Goal: Task Accomplishment & Management: Manage account settings

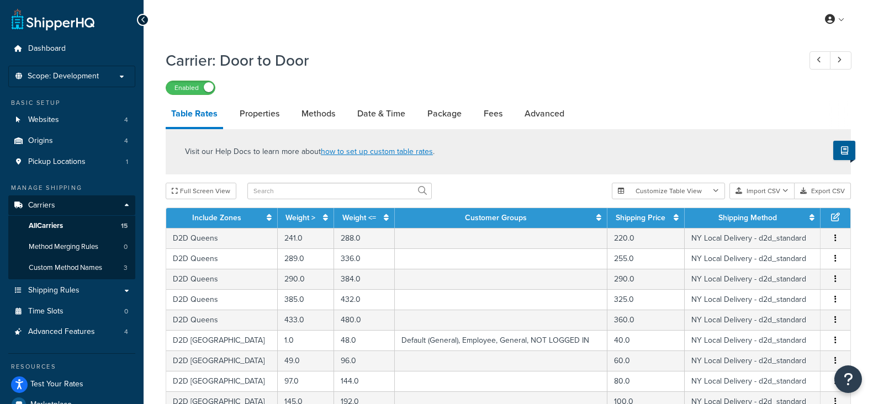
select select "25"
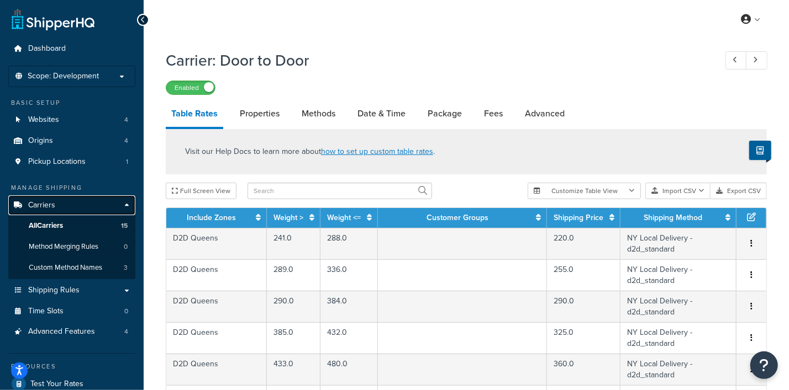
click at [39, 207] on span "Carriers" at bounding box center [41, 205] width 27 height 9
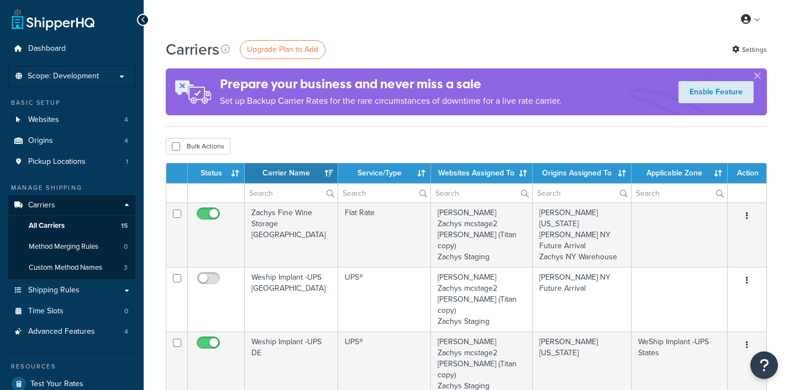
select select "15"
click at [66, 80] on span "Scope: Development" at bounding box center [63, 76] width 71 height 9
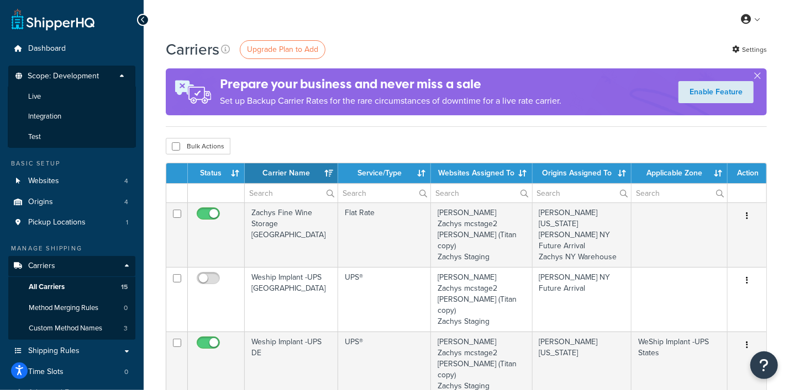
click at [456, 24] on div "My Profile Billing Global Settings Contact Us Logout" at bounding box center [466, 19] width 645 height 39
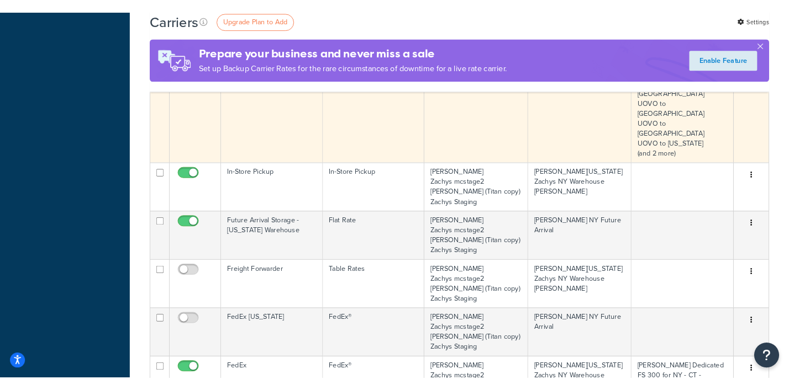
scroll to position [552, 0]
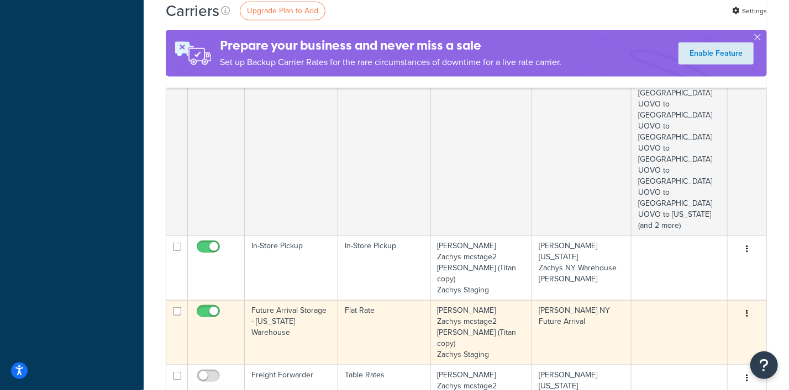
click at [746, 310] on icon "button" at bounding box center [746, 314] width 2 height 8
click at [679, 170] on link "Edit" at bounding box center [701, 169] width 87 height 23
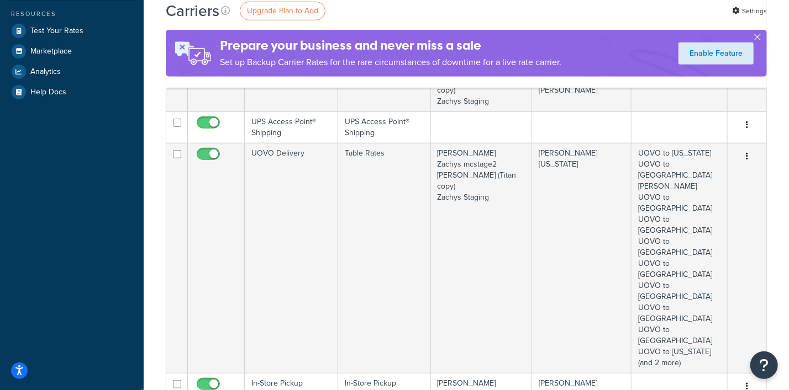
scroll to position [0, 0]
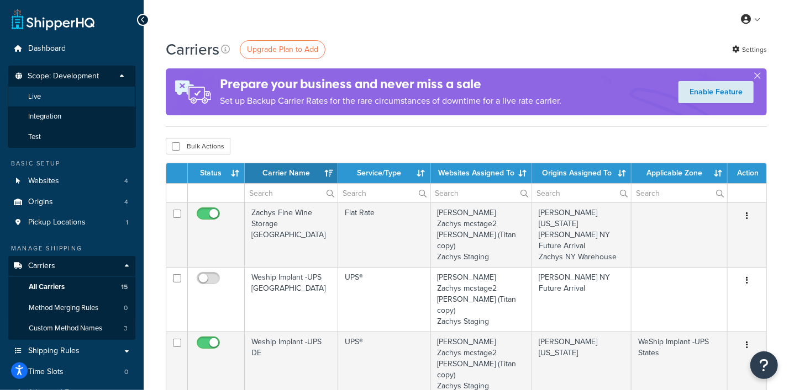
click at [39, 95] on span "Live" at bounding box center [34, 96] width 13 height 9
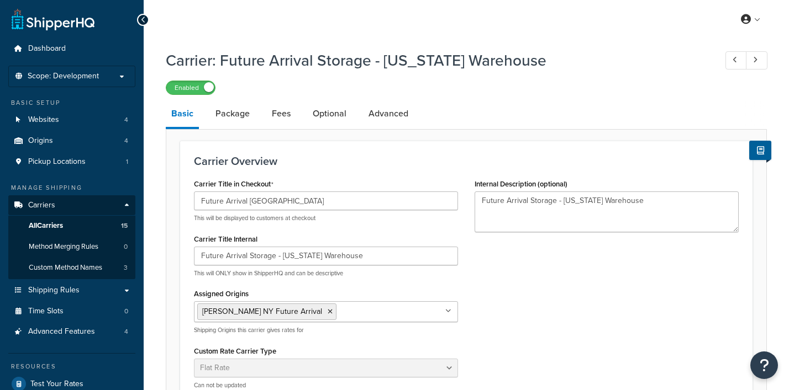
select select "flat"
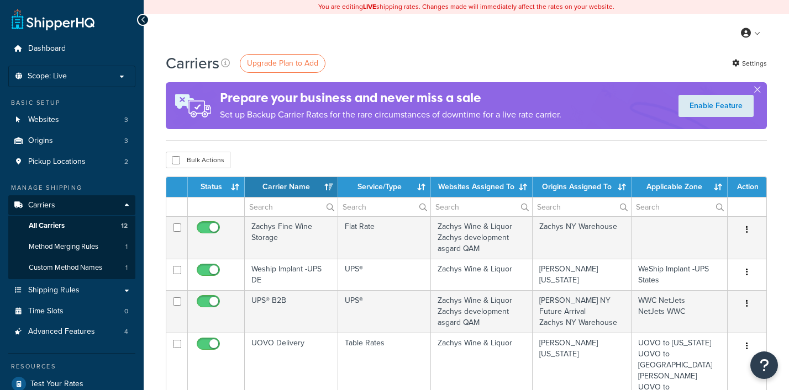
select select "15"
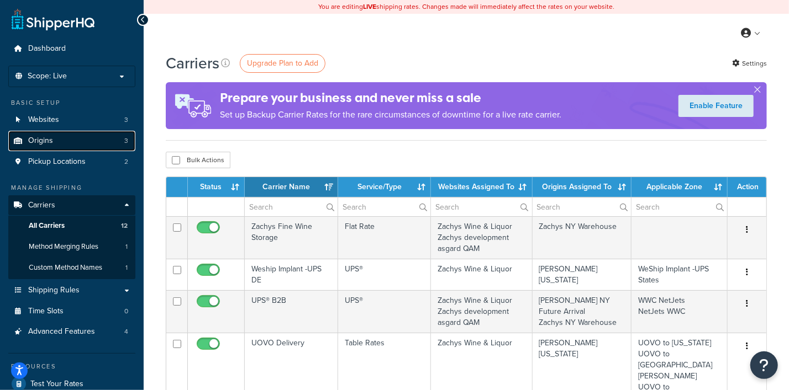
click at [44, 142] on span "Origins" at bounding box center [40, 140] width 25 height 9
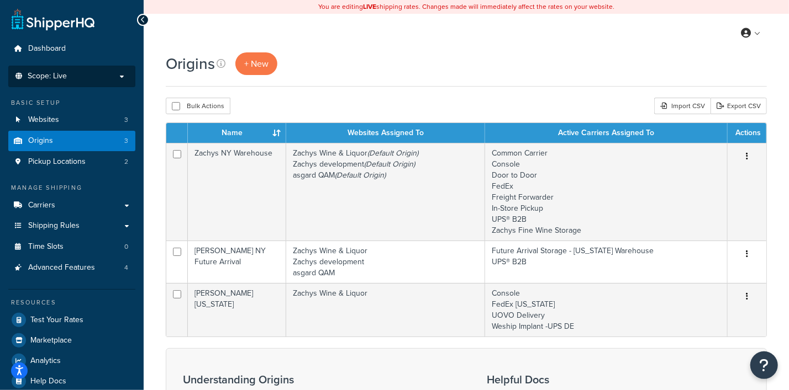
click at [83, 76] on p "Scope: Live" at bounding box center [71, 76] width 117 height 9
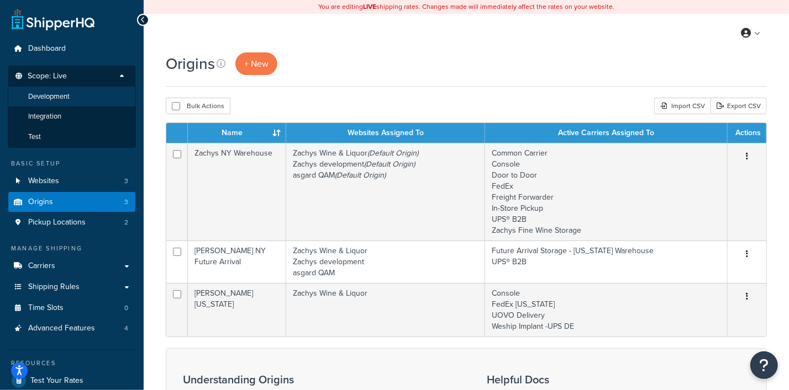
click at [73, 94] on li "Development" at bounding box center [72, 97] width 128 height 20
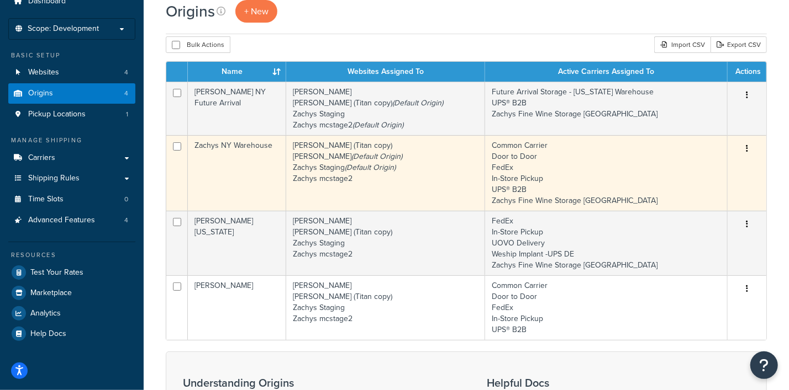
scroll to position [68, 0]
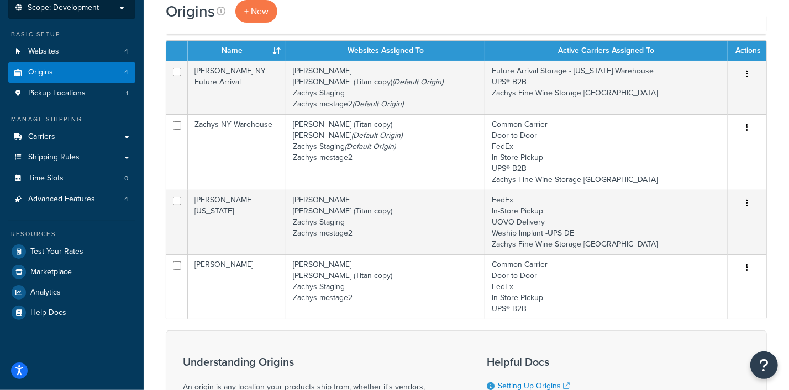
click at [53, 10] on span "Scope: Development" at bounding box center [63, 7] width 71 height 9
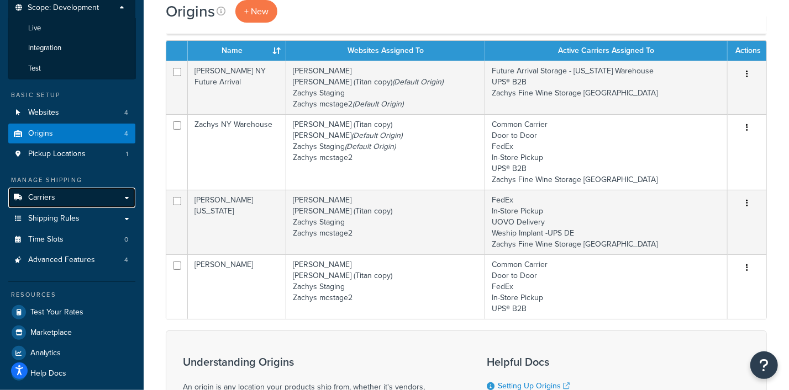
click at [57, 199] on link "Carriers" at bounding box center [71, 198] width 127 height 20
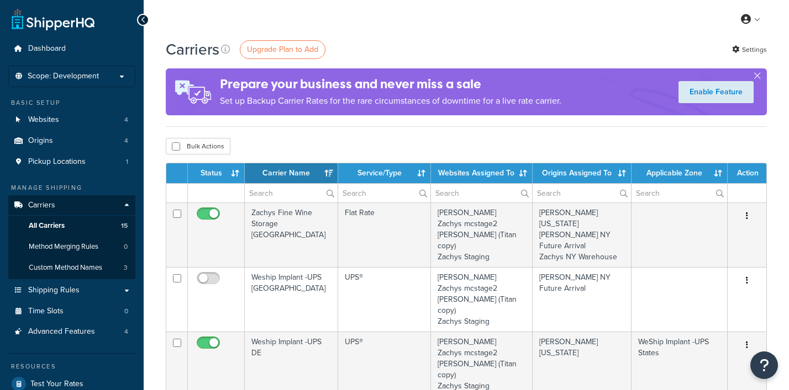
select select "15"
click at [92, 77] on span "Scope: Development" at bounding box center [63, 76] width 71 height 9
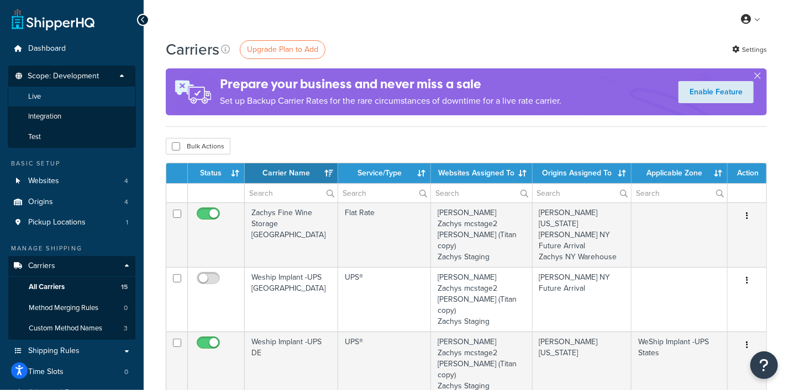
click at [79, 94] on li "Live" at bounding box center [72, 97] width 128 height 20
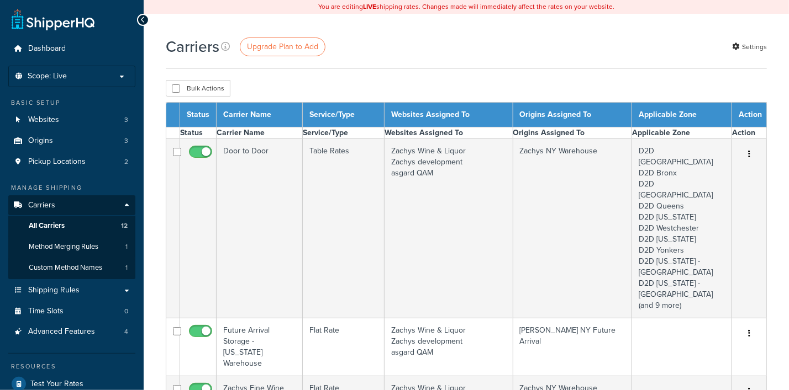
select select "15"
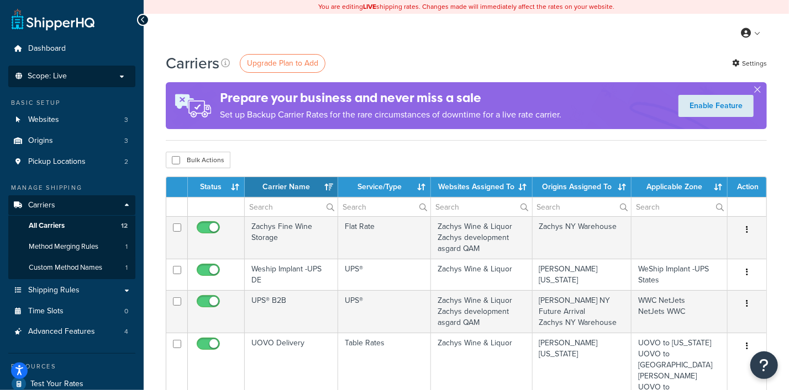
click at [86, 76] on p "Scope: Live" at bounding box center [71, 76] width 117 height 9
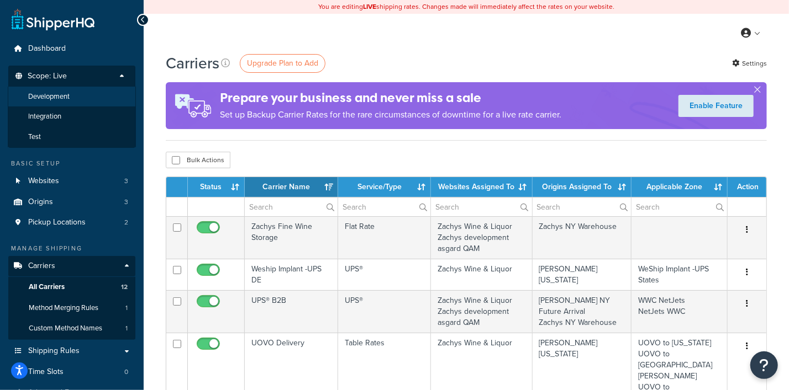
click at [73, 93] on li "Development" at bounding box center [72, 97] width 128 height 20
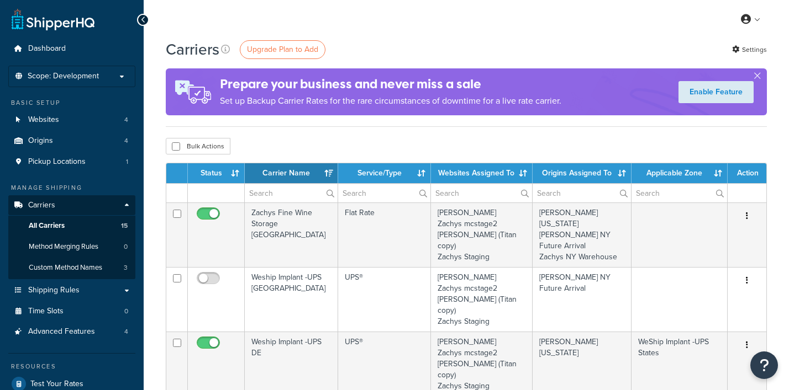
select select "15"
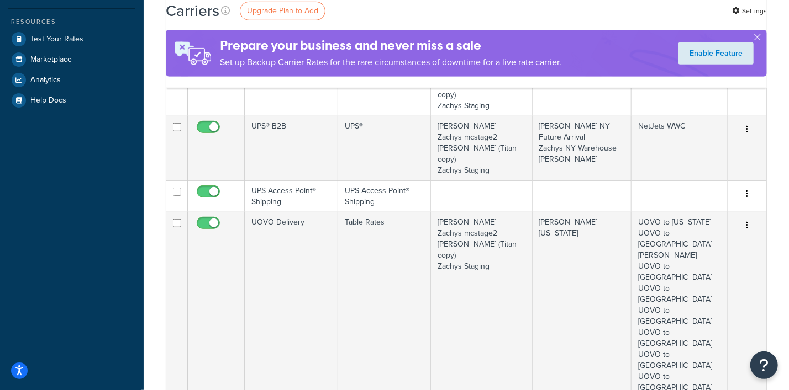
scroll to position [68, 0]
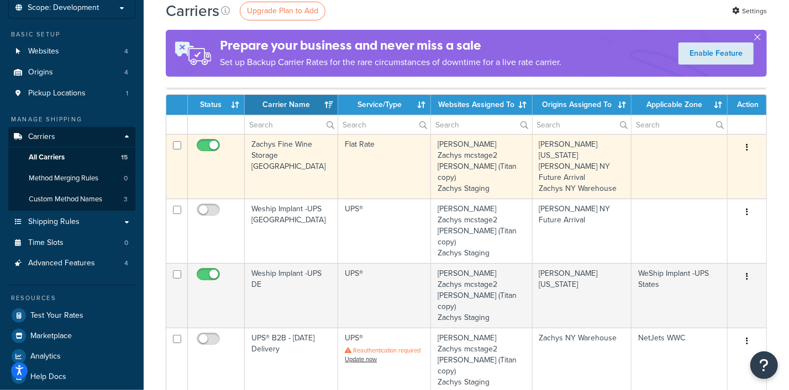
click at [748, 146] on button "button" at bounding box center [746, 148] width 15 height 18
click at [701, 166] on link "Edit" at bounding box center [701, 169] width 87 height 23
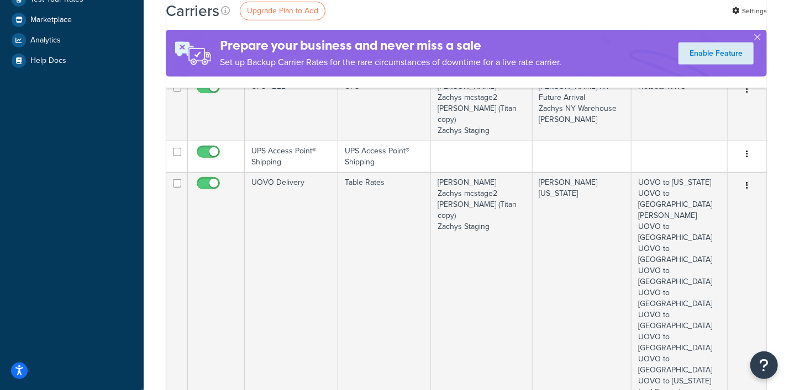
scroll to position [414, 0]
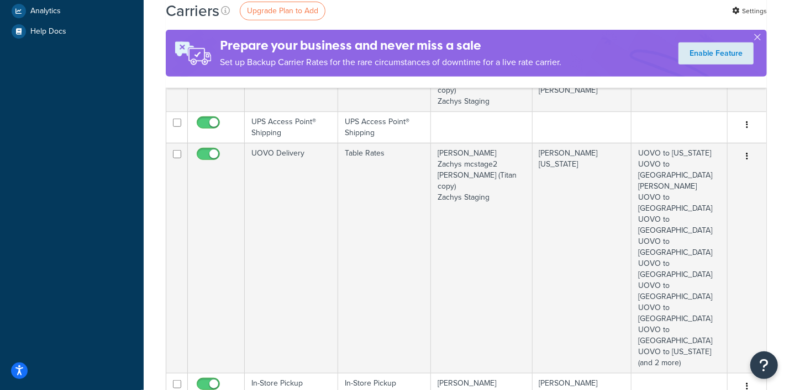
checkbox input "true"
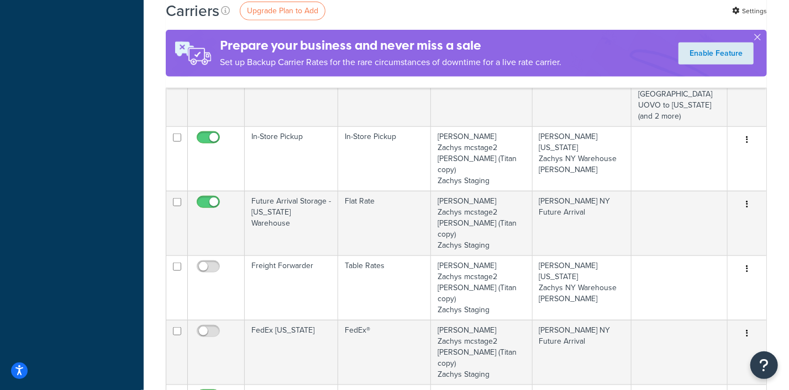
scroll to position [621, 0]
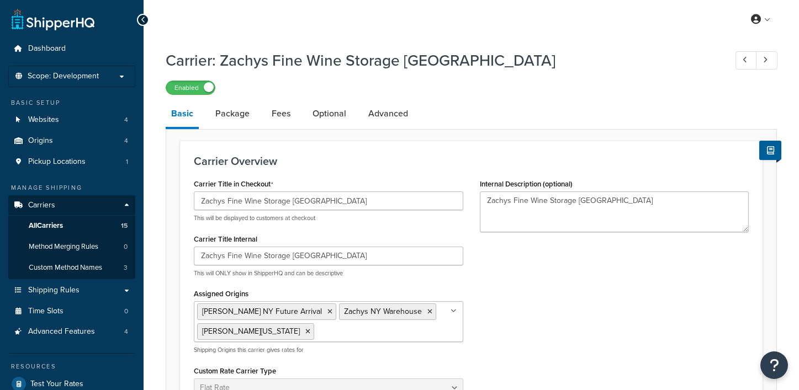
select select "flat"
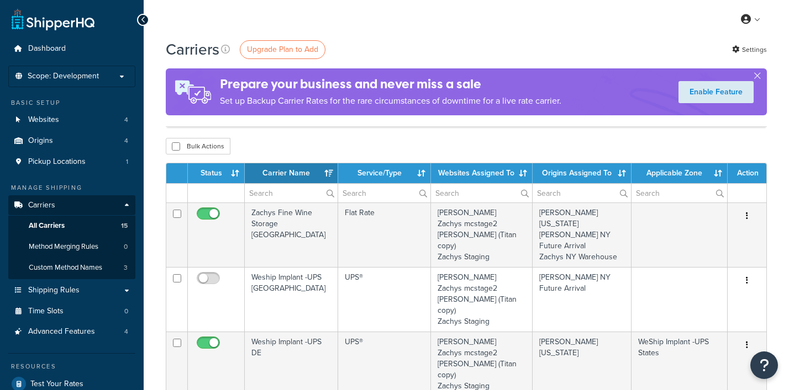
select select "15"
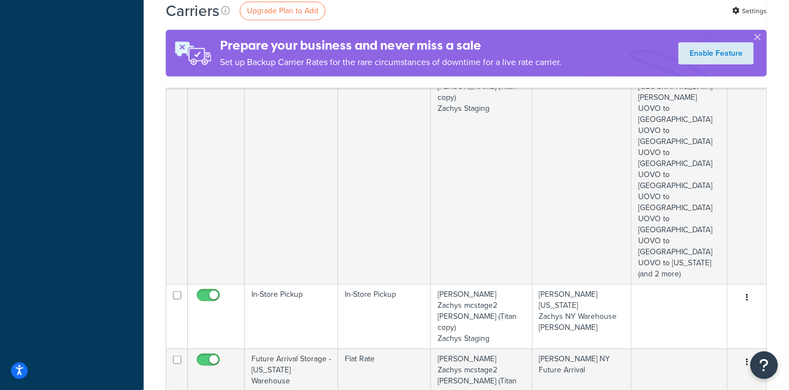
scroll to position [483, 0]
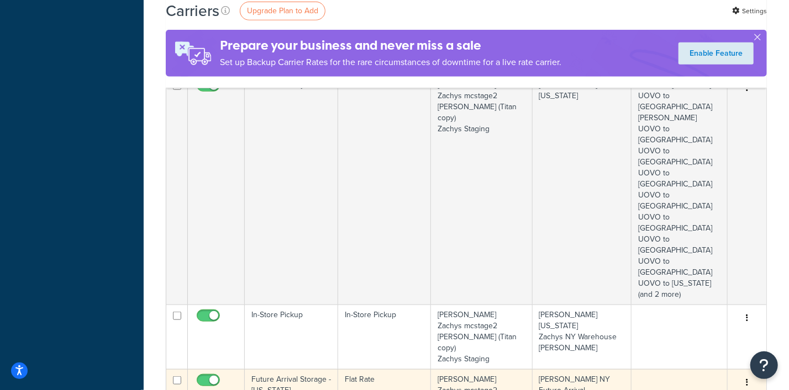
click at [203, 377] on input "checkbox" at bounding box center [209, 384] width 30 height 14
checkbox input "false"
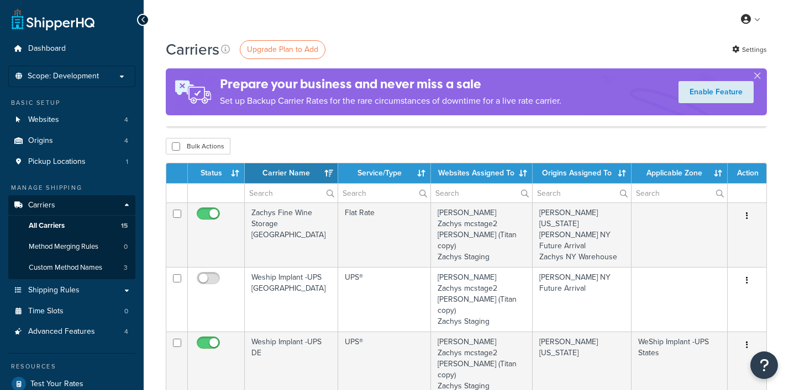
select select "15"
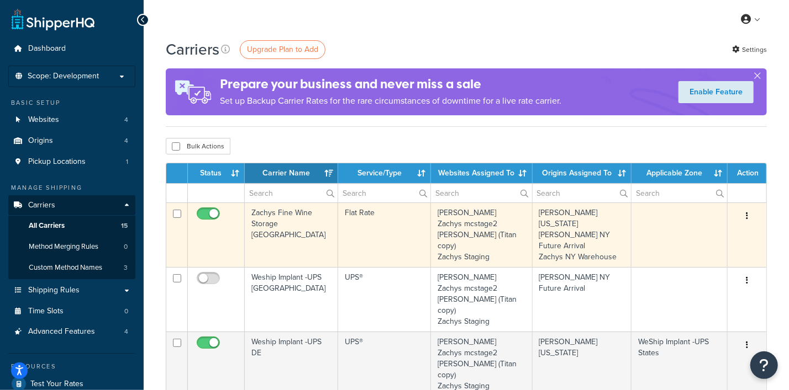
click at [747, 213] on icon "button" at bounding box center [746, 216] width 2 height 8
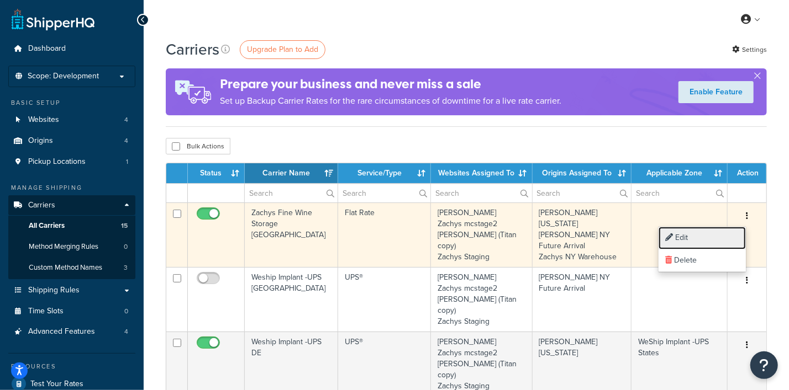
click at [681, 237] on link "Edit" at bounding box center [701, 238] width 87 height 23
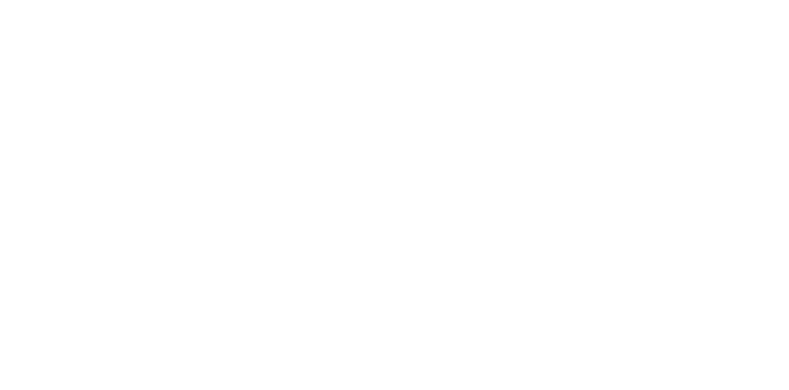
select select "flat"
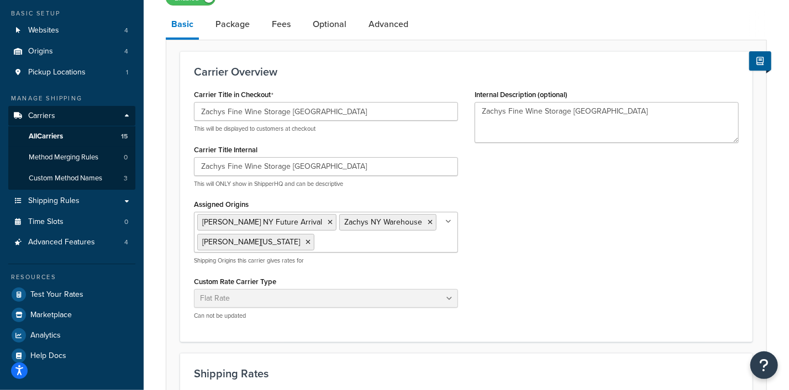
scroll to position [50, 0]
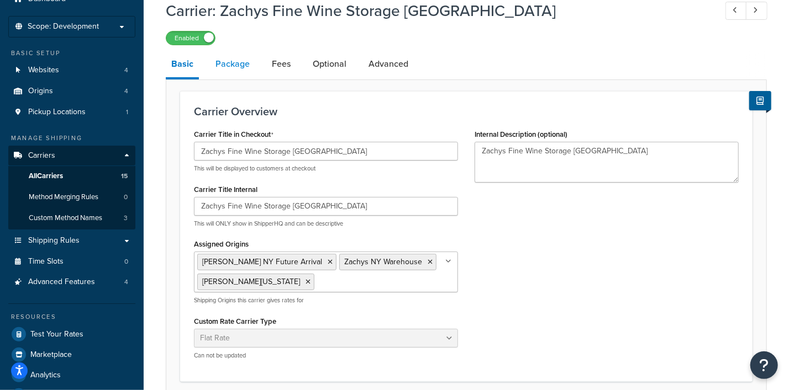
click at [240, 66] on link "Package" at bounding box center [232, 64] width 45 height 27
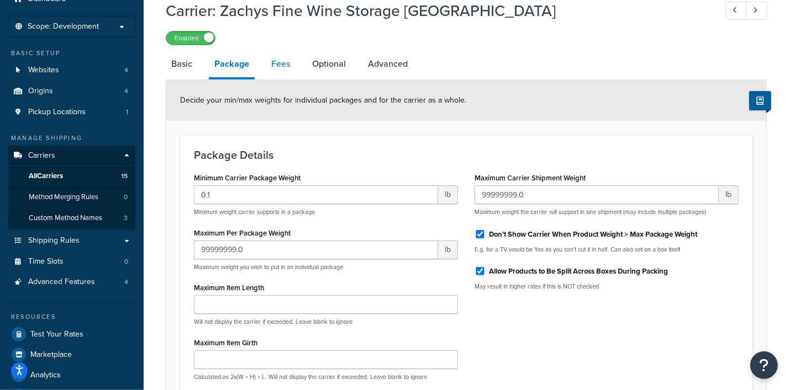
click at [282, 62] on link "Fees" at bounding box center [281, 64] width 30 height 27
select select "AFTER"
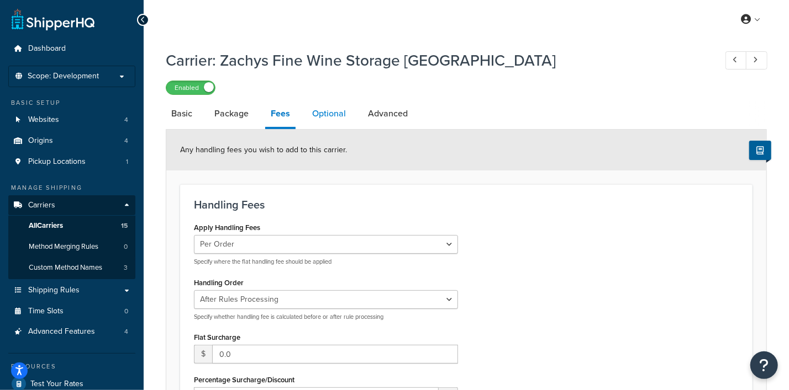
drag, startPoint x: 321, startPoint y: 115, endPoint x: 327, endPoint y: 120, distance: 7.4
click at [322, 114] on link "Optional" at bounding box center [328, 113] width 45 height 27
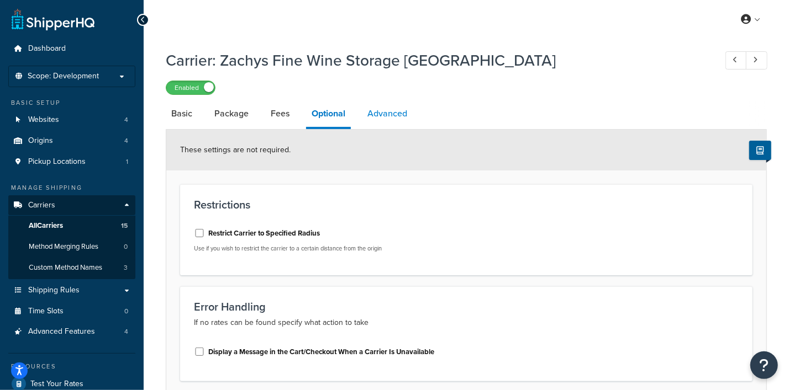
click at [395, 114] on link "Advanced" at bounding box center [387, 113] width 51 height 27
select select "false"
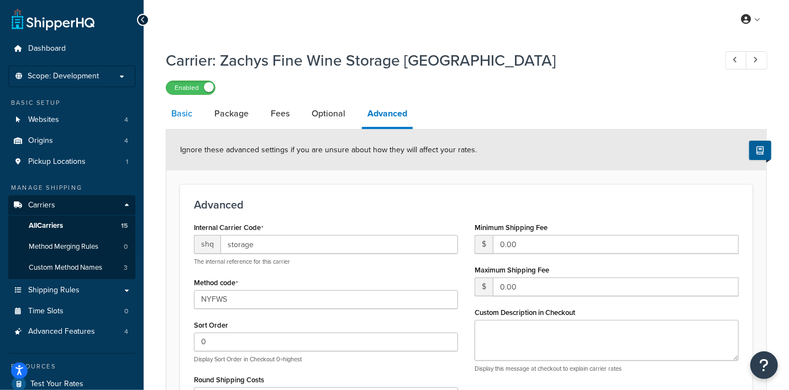
click at [181, 118] on link "Basic" at bounding box center [182, 113] width 32 height 27
select select "flat"
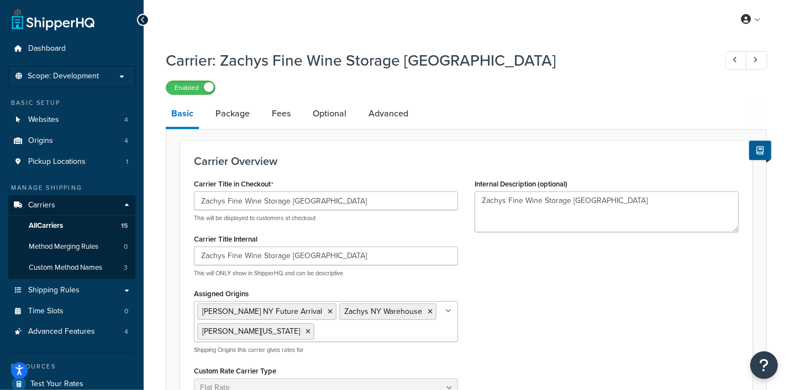
select select "false"
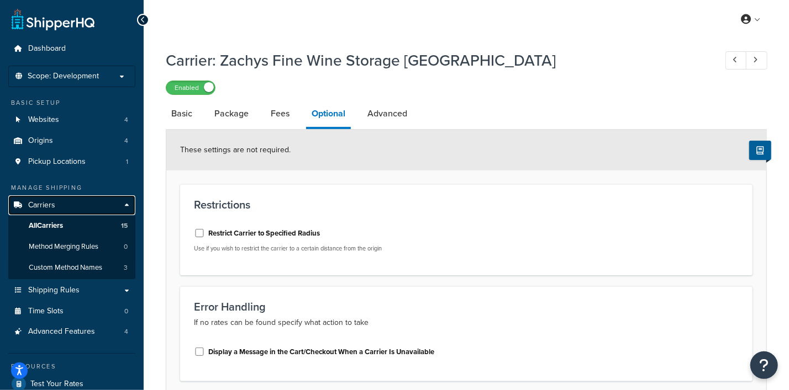
click at [44, 207] on span "Carriers" at bounding box center [41, 205] width 27 height 9
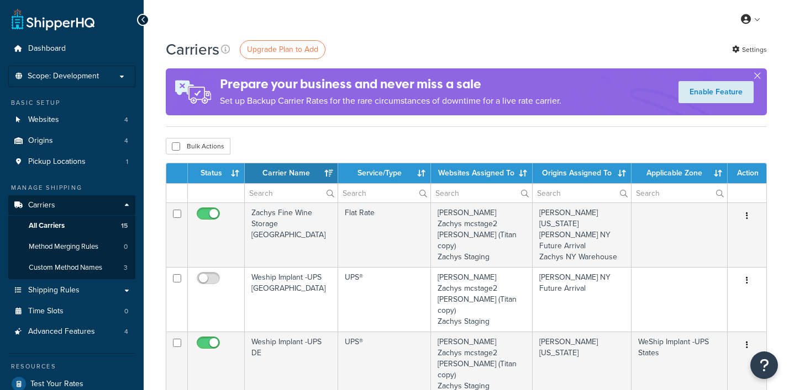
select select "15"
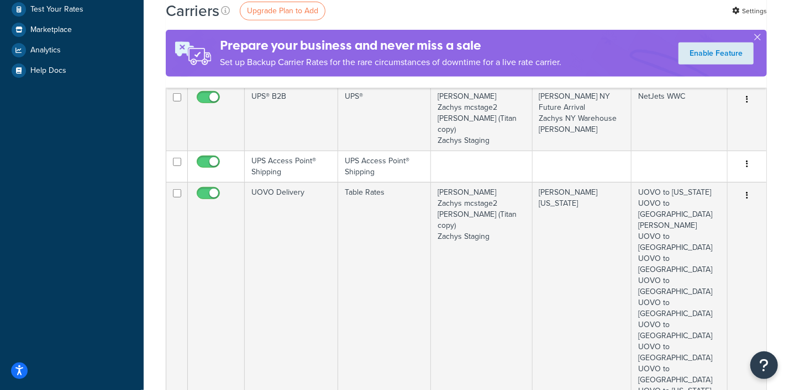
scroll to position [414, 0]
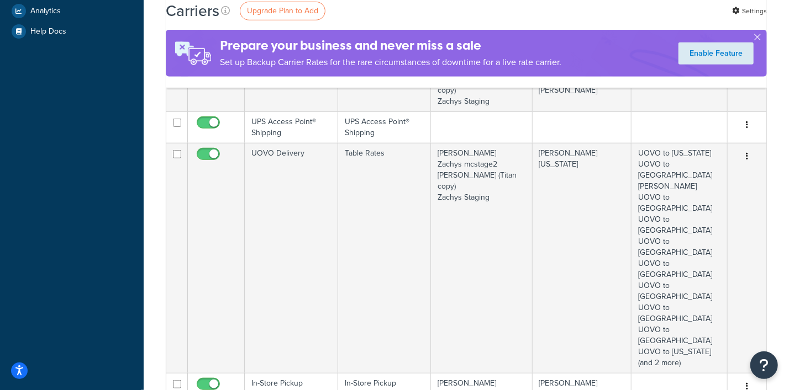
click at [697, 305] on link "Edit" at bounding box center [701, 307] width 87 height 23
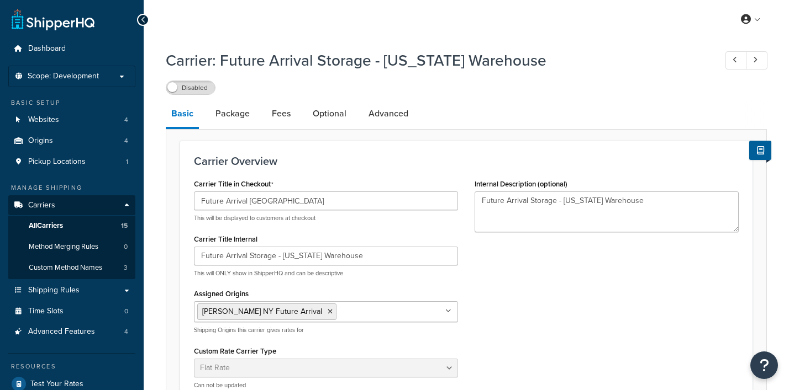
select select "flat"
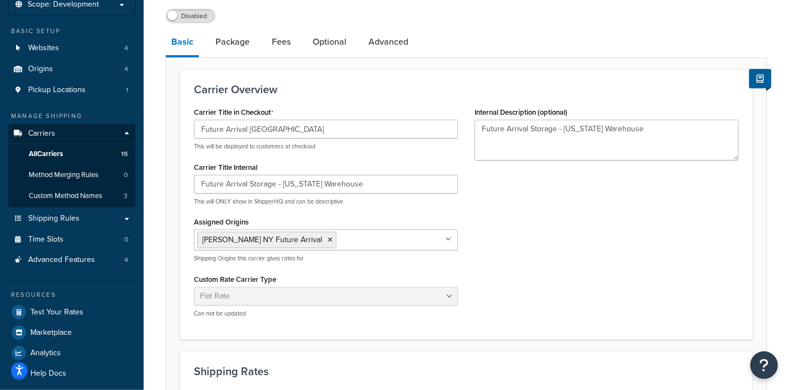
scroll to position [68, 0]
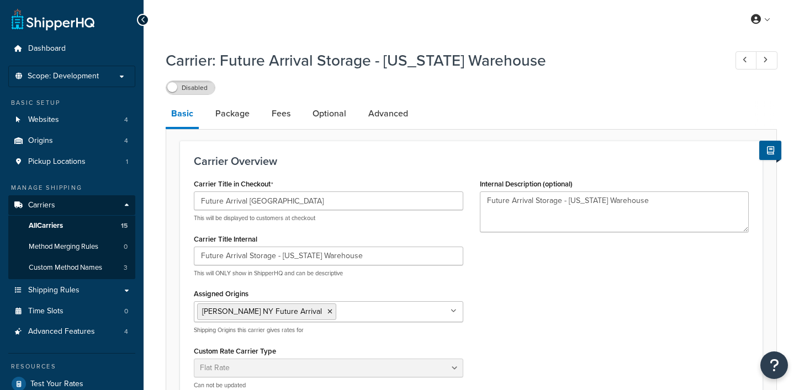
select select "flat"
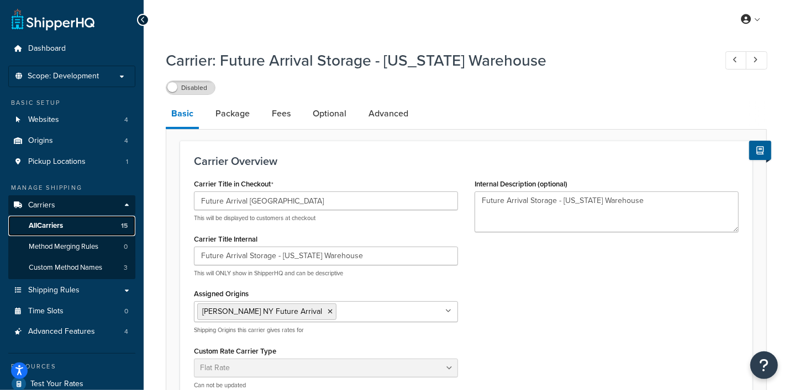
click at [47, 224] on span "All Carriers" at bounding box center [46, 225] width 34 height 9
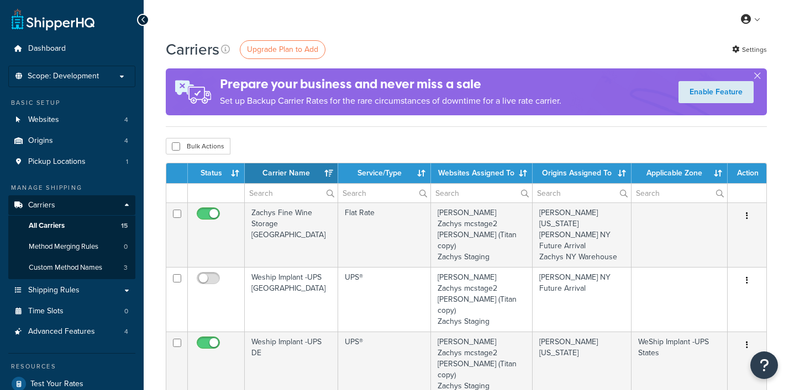
select select "15"
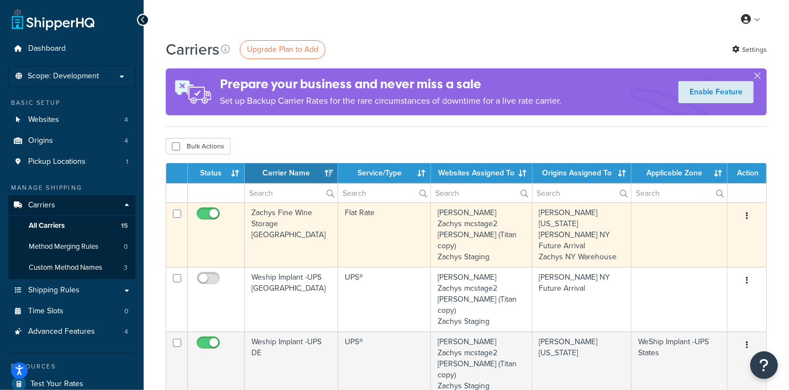
click at [745, 217] on icon "button" at bounding box center [746, 216] width 2 height 8
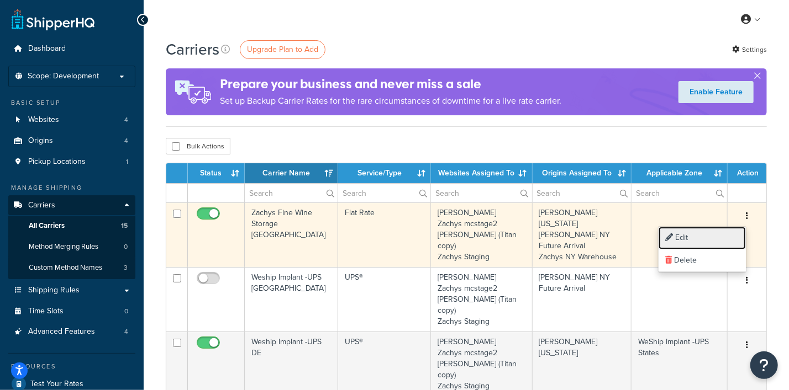
click at [690, 234] on link "Edit" at bounding box center [701, 238] width 87 height 23
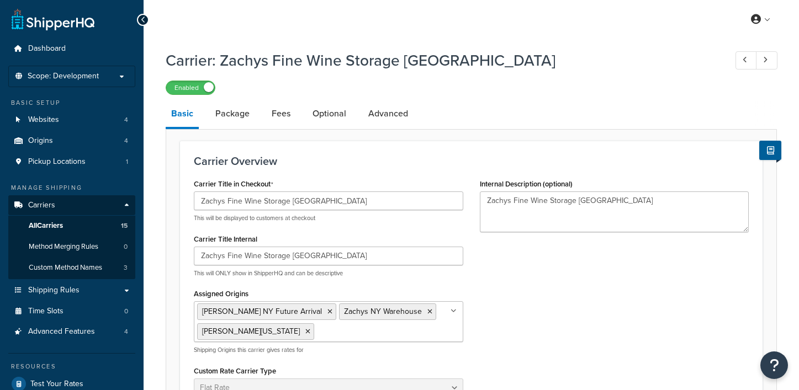
select select "flat"
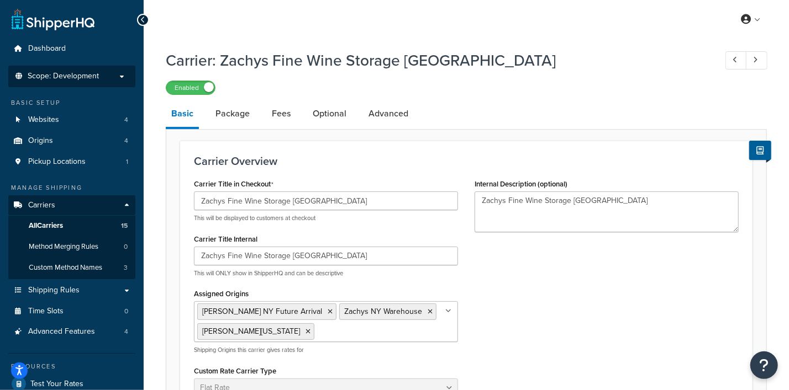
click at [71, 72] on span "Scope: Development" at bounding box center [63, 76] width 71 height 9
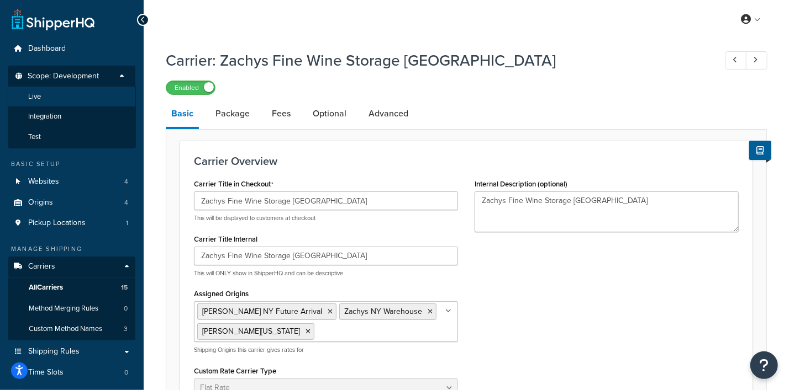
click at [65, 97] on li "Live" at bounding box center [72, 97] width 128 height 20
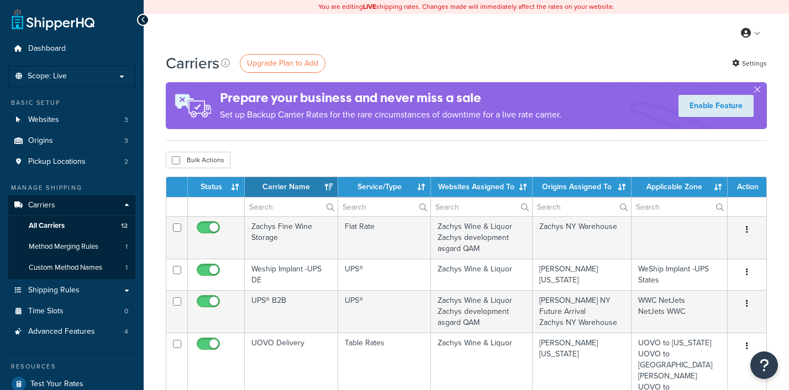
select select "15"
click at [89, 76] on p "Scope: Live" at bounding box center [71, 76] width 117 height 9
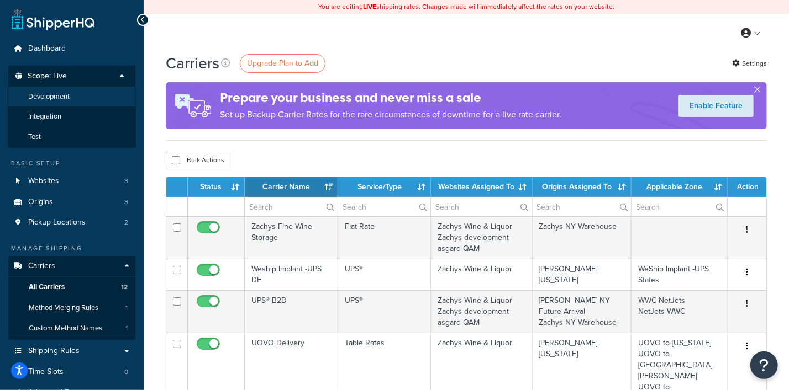
click at [71, 95] on li "Development" at bounding box center [72, 97] width 128 height 20
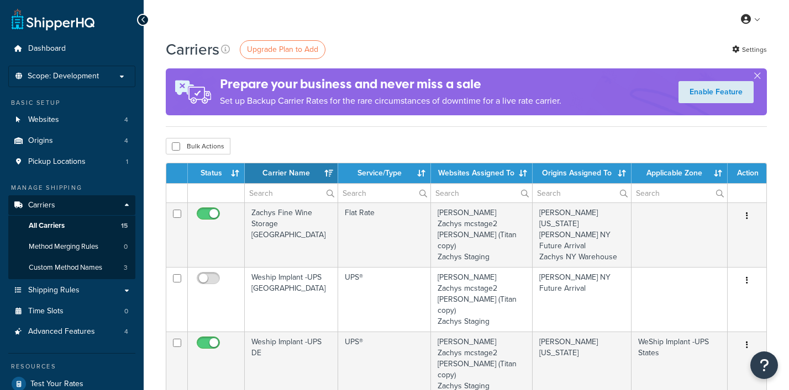
select select "15"
click at [84, 78] on span "Scope: Development" at bounding box center [63, 76] width 71 height 9
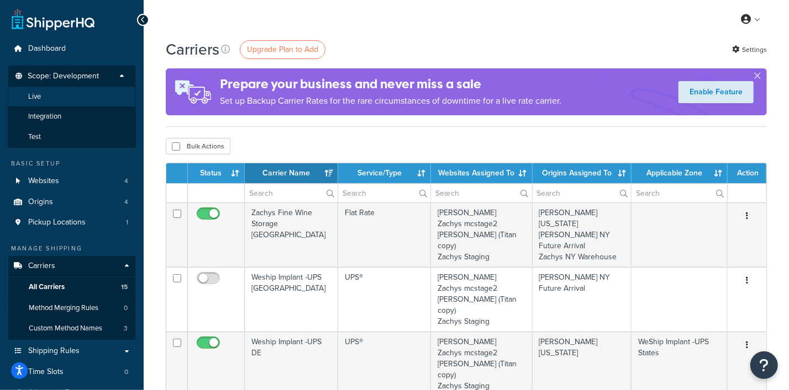
click at [74, 89] on li "Live" at bounding box center [72, 97] width 128 height 20
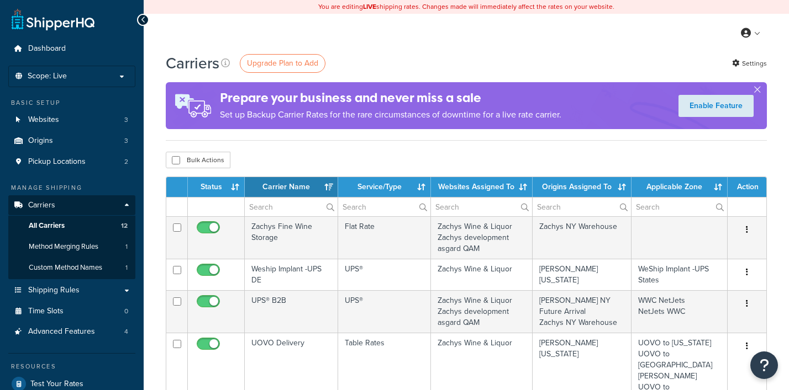
select select "15"
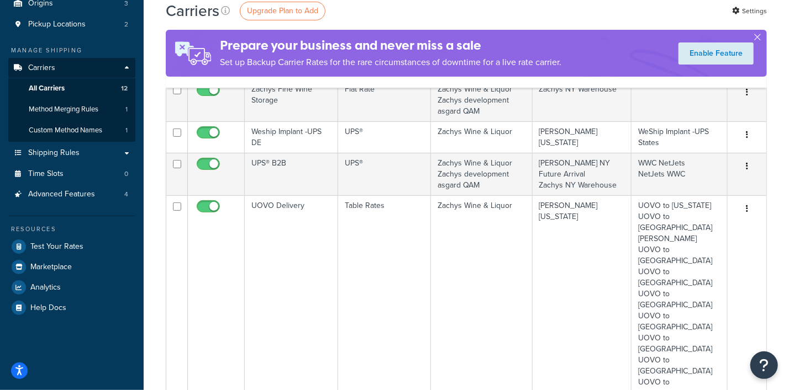
scroll to position [68, 0]
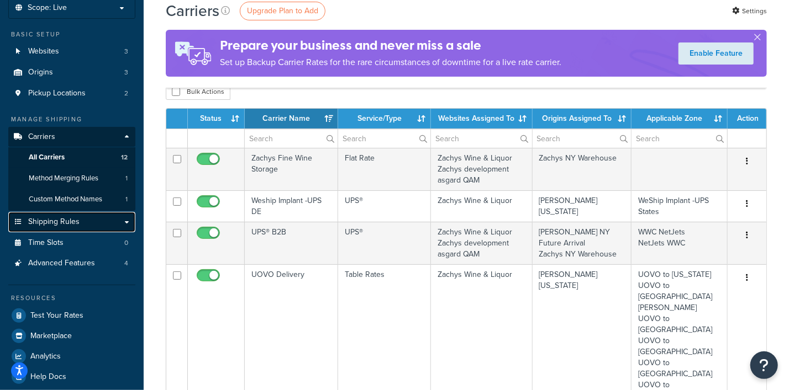
click at [47, 225] on span "Shipping Rules" at bounding box center [53, 222] width 51 height 9
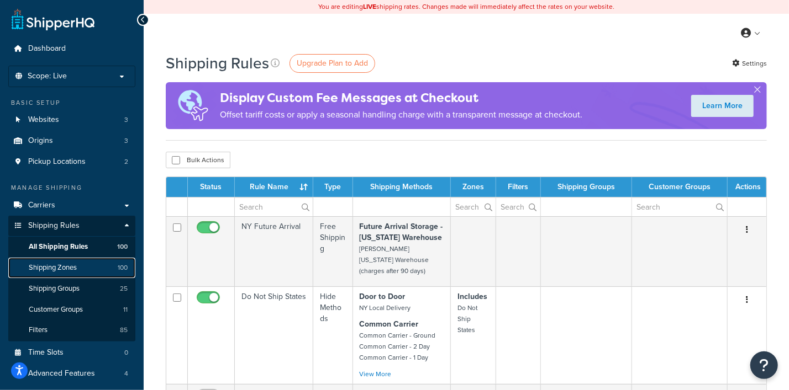
click at [47, 272] on span "Shipping Zones" at bounding box center [53, 267] width 48 height 9
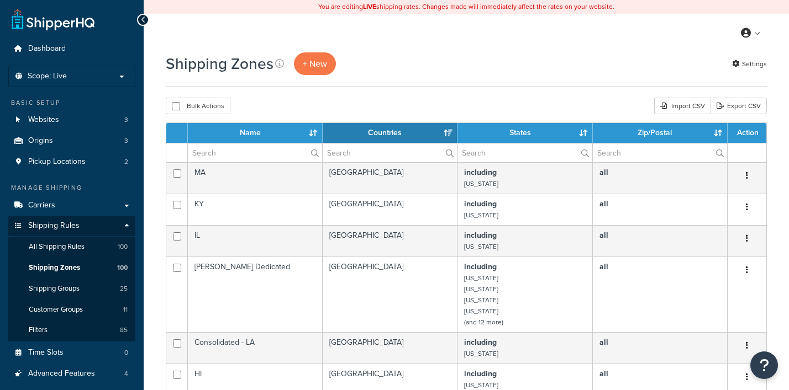
select select "15"
click at [240, 152] on input "text" at bounding box center [255, 153] width 134 height 19
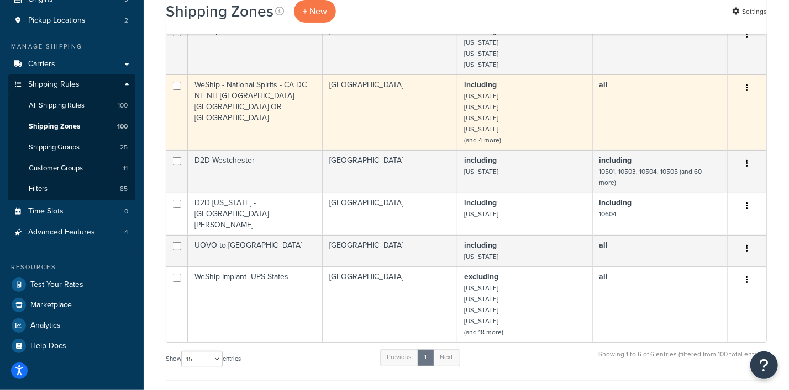
scroll to position [207, 0]
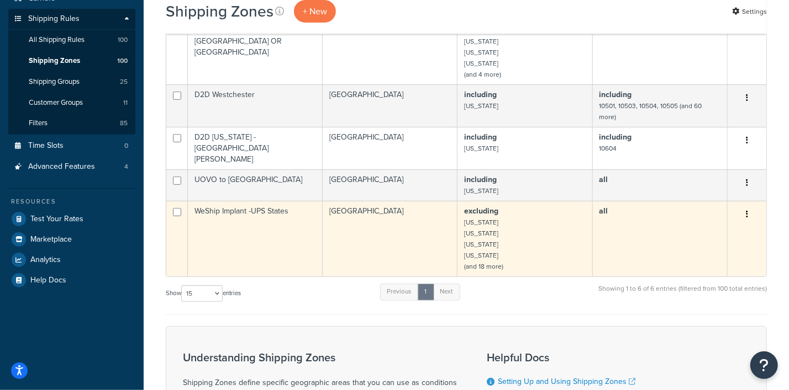
type input "wes"
click at [748, 208] on button "button" at bounding box center [746, 215] width 15 height 18
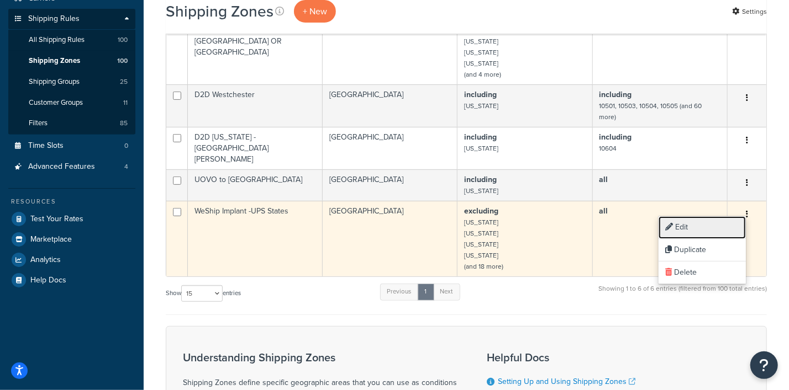
click at [681, 230] on link "Edit" at bounding box center [701, 227] width 87 height 23
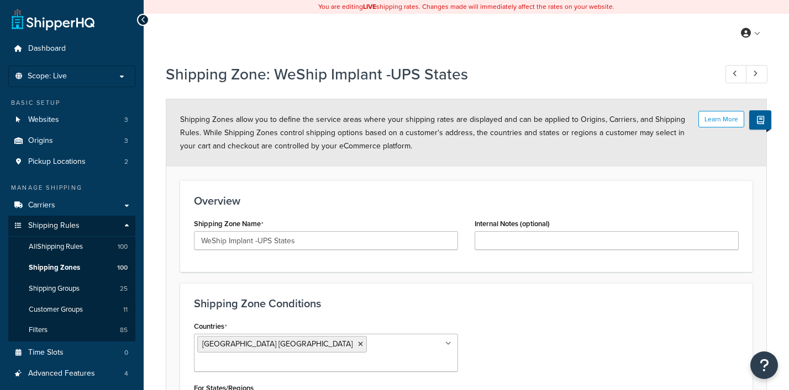
select select "excluding"
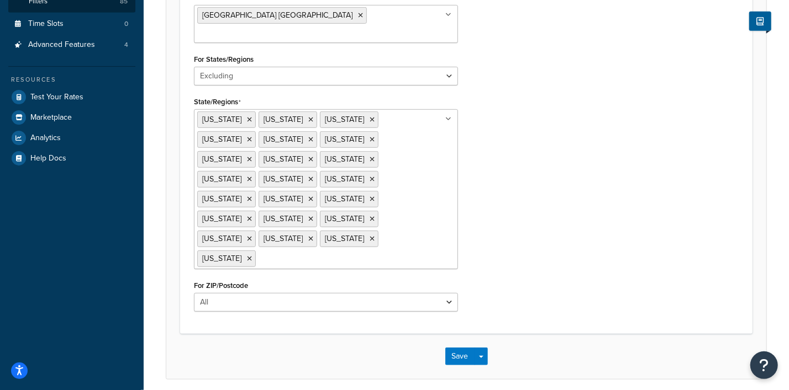
scroll to position [331, 0]
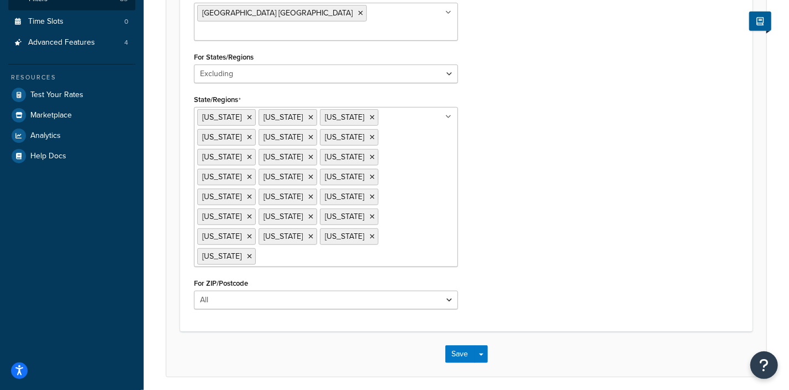
click at [27, 263] on div "Dashboard Scope: Live Basic Setup Websites 3 Origins 3 Pickup Locations 2 Manag…" at bounding box center [72, 51] width 144 height 764
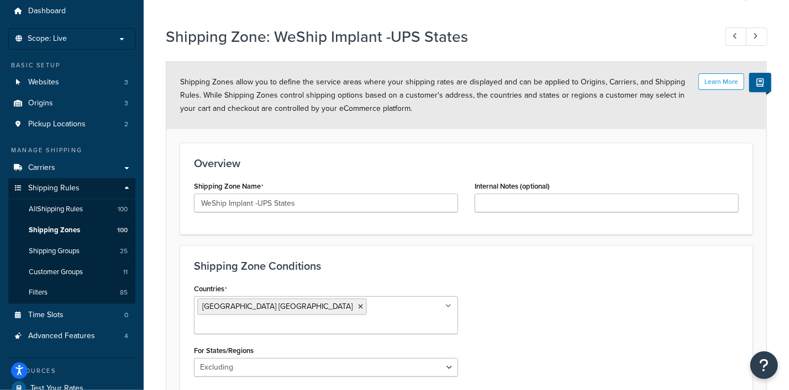
scroll to position [0, 0]
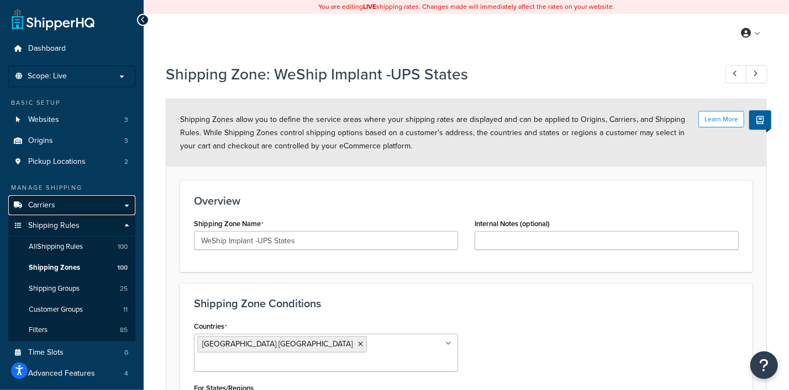
click at [44, 207] on span "Carriers" at bounding box center [41, 205] width 27 height 9
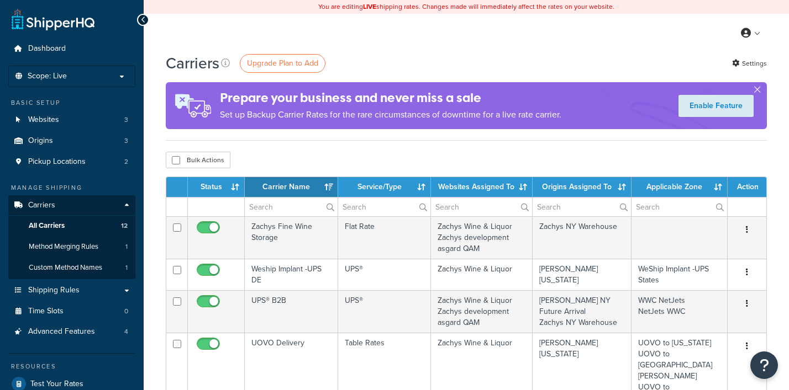
select select "15"
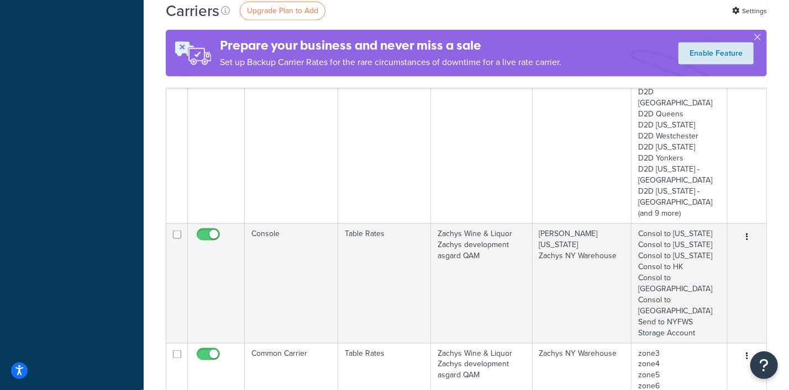
scroll to position [828, 0]
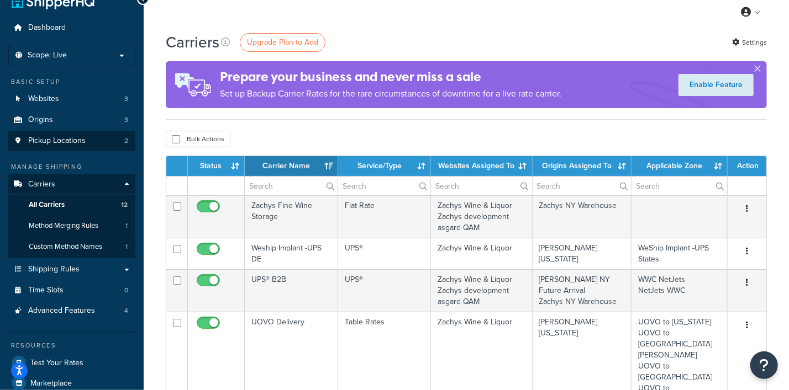
scroll to position [0, 0]
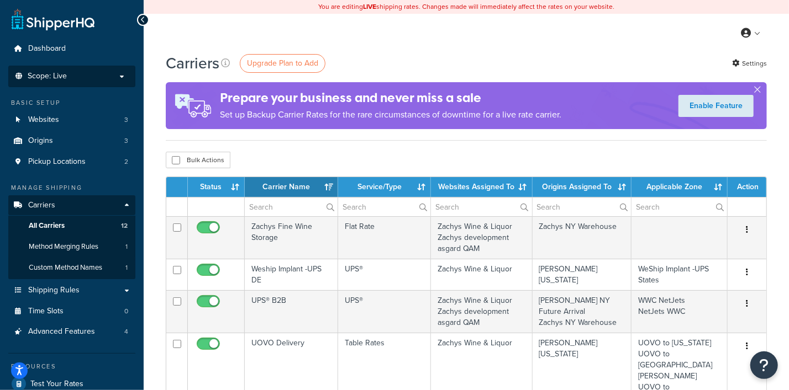
click at [75, 73] on p "Scope: Live" at bounding box center [71, 76] width 117 height 9
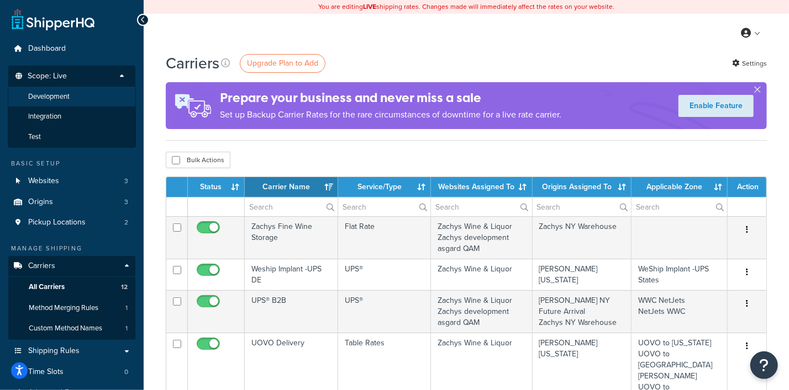
click at [65, 100] on span "Development" at bounding box center [48, 96] width 41 height 9
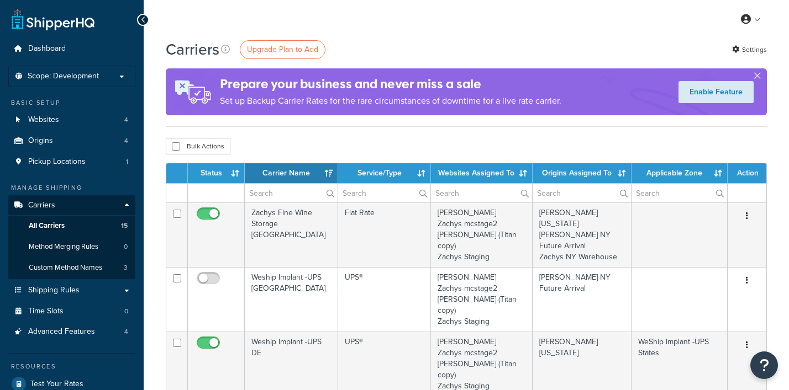
select select "15"
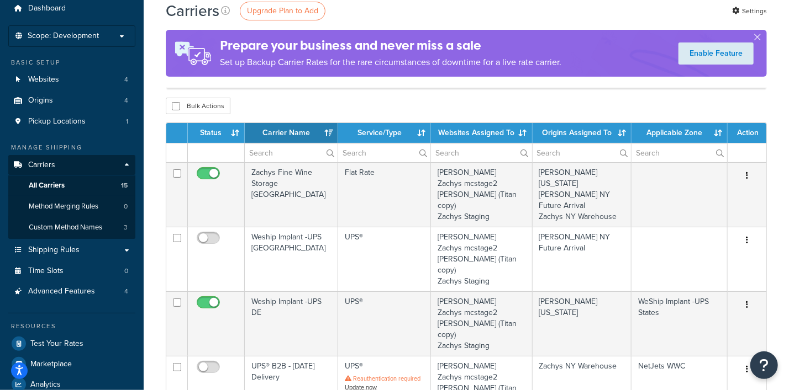
scroll to position [68, 0]
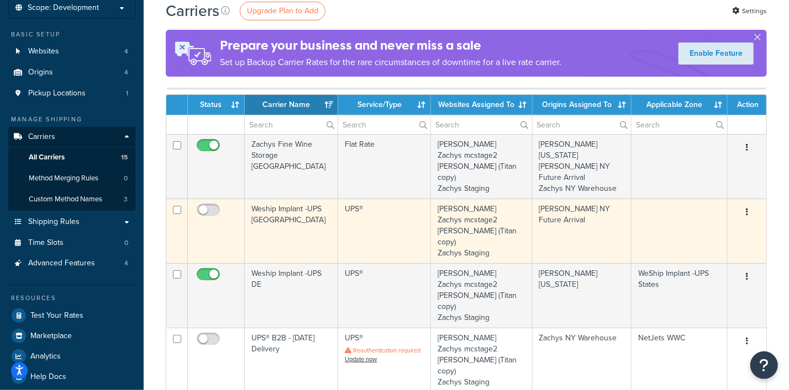
click at [748, 208] on icon "button" at bounding box center [746, 212] width 2 height 8
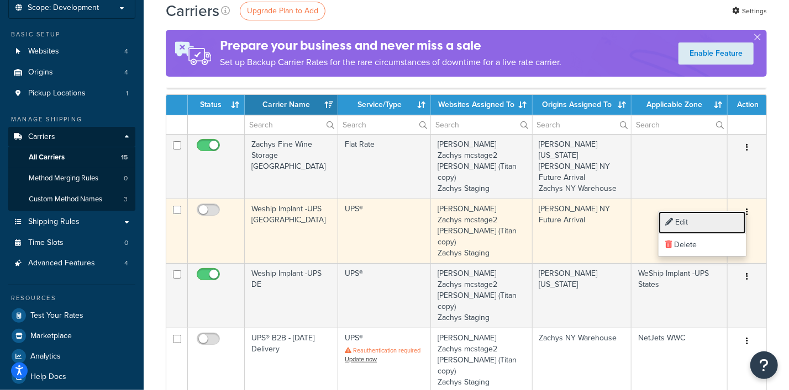
click at [679, 223] on link "Edit" at bounding box center [701, 222] width 87 height 23
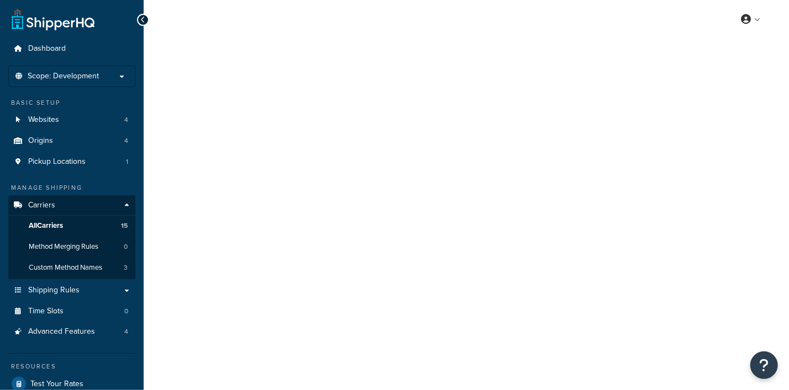
select select "ups"
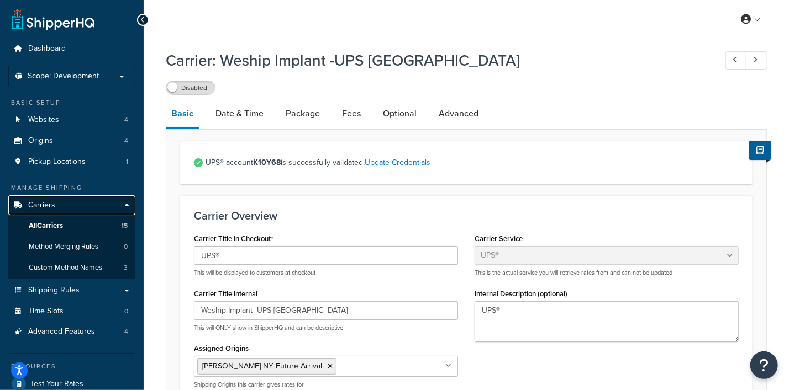
click at [69, 211] on link "Carriers" at bounding box center [71, 205] width 127 height 20
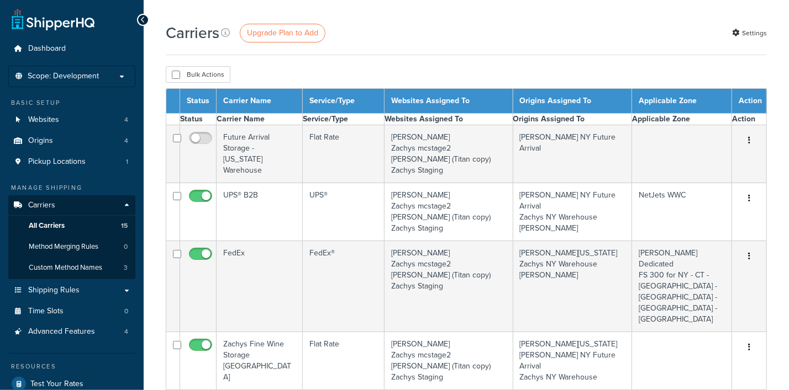
select select "15"
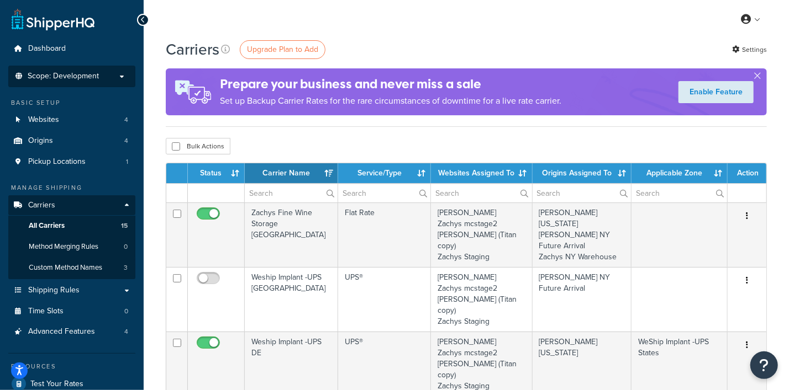
click at [85, 78] on span "Scope: Development" at bounding box center [63, 76] width 71 height 9
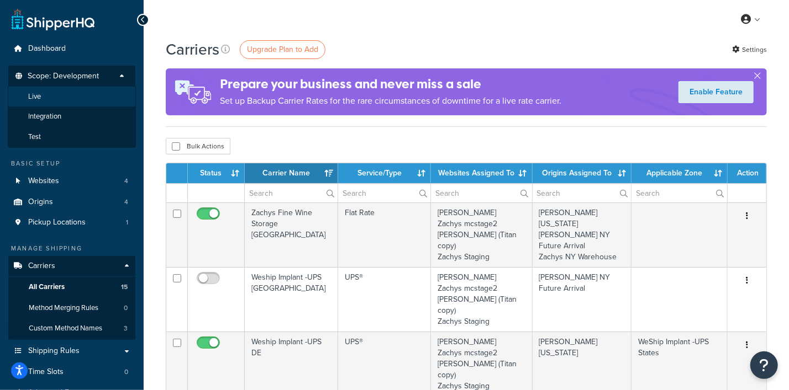
click at [70, 97] on li "Live" at bounding box center [72, 97] width 128 height 20
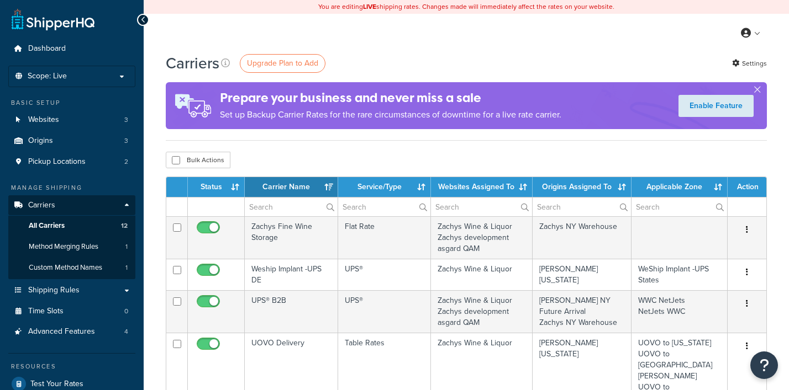
select select "15"
click at [82, 78] on p "Scope: Live" at bounding box center [71, 76] width 117 height 9
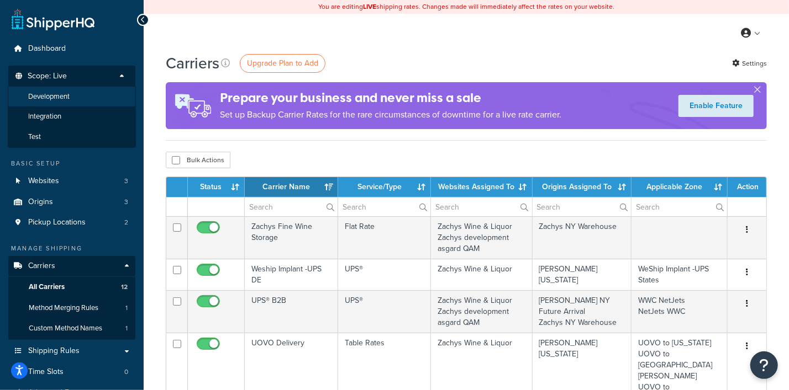
click at [67, 92] on span "Development" at bounding box center [48, 96] width 41 height 9
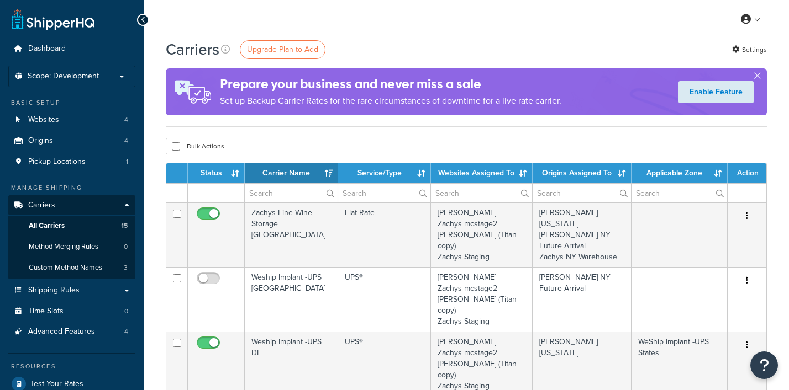
select select "15"
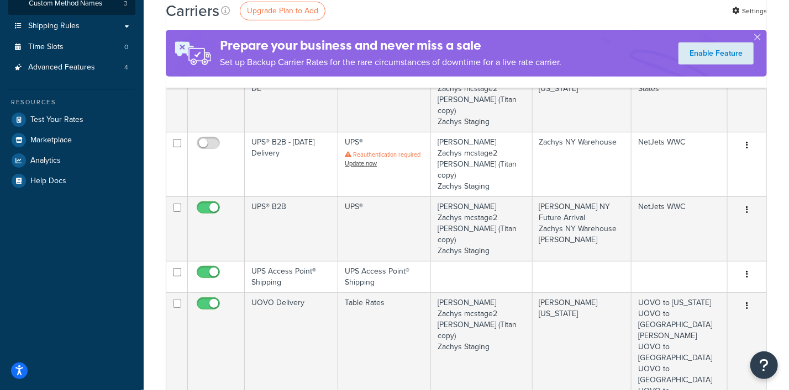
scroll to position [414, 0]
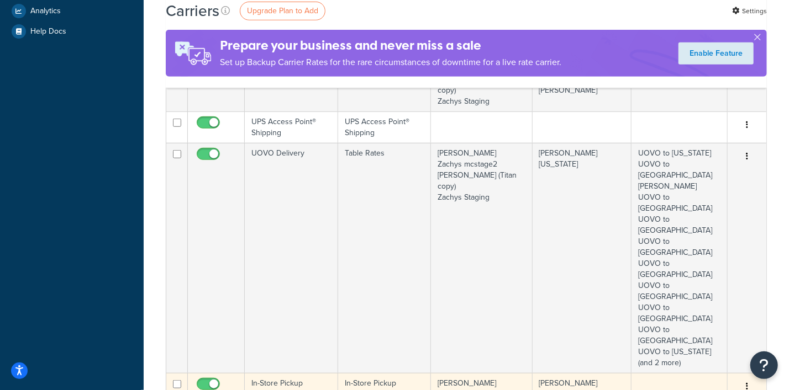
click at [747, 383] on icon "button" at bounding box center [746, 387] width 2 height 8
click at [701, 251] on link "Edit" at bounding box center [701, 253] width 87 height 23
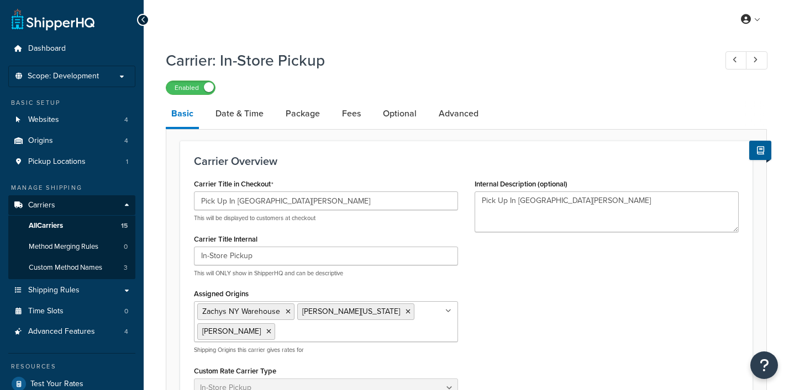
select select "pickup"
click at [395, 112] on link "Optional" at bounding box center [399, 113] width 45 height 27
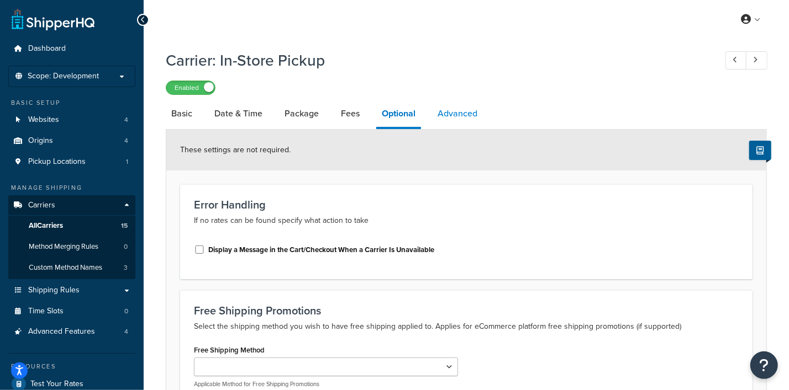
click at [456, 113] on link "Advanced" at bounding box center [457, 113] width 51 height 27
select select "false"
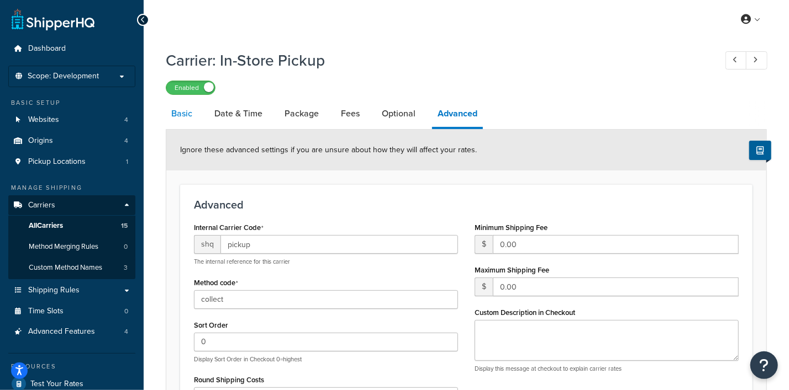
click at [177, 119] on link "Basic" at bounding box center [182, 113] width 32 height 27
select select "pickup"
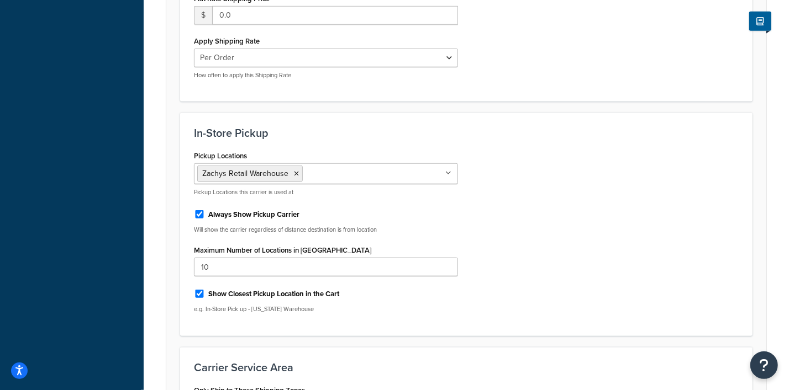
scroll to position [552, 0]
